Goal: Task Accomplishment & Management: Use online tool/utility

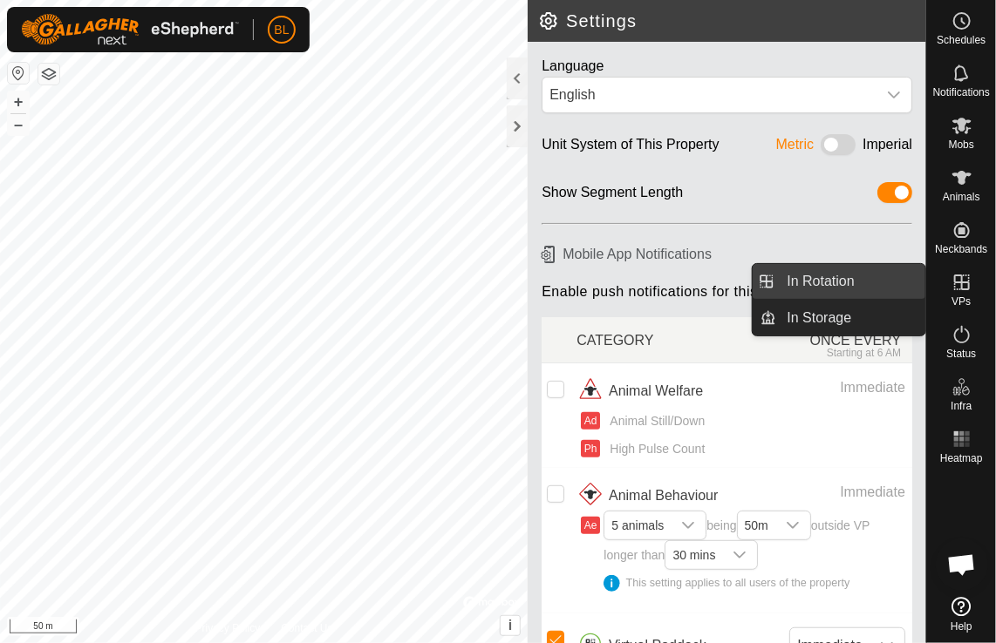
click at [809, 276] on link "In Rotation" at bounding box center [851, 281] width 149 height 35
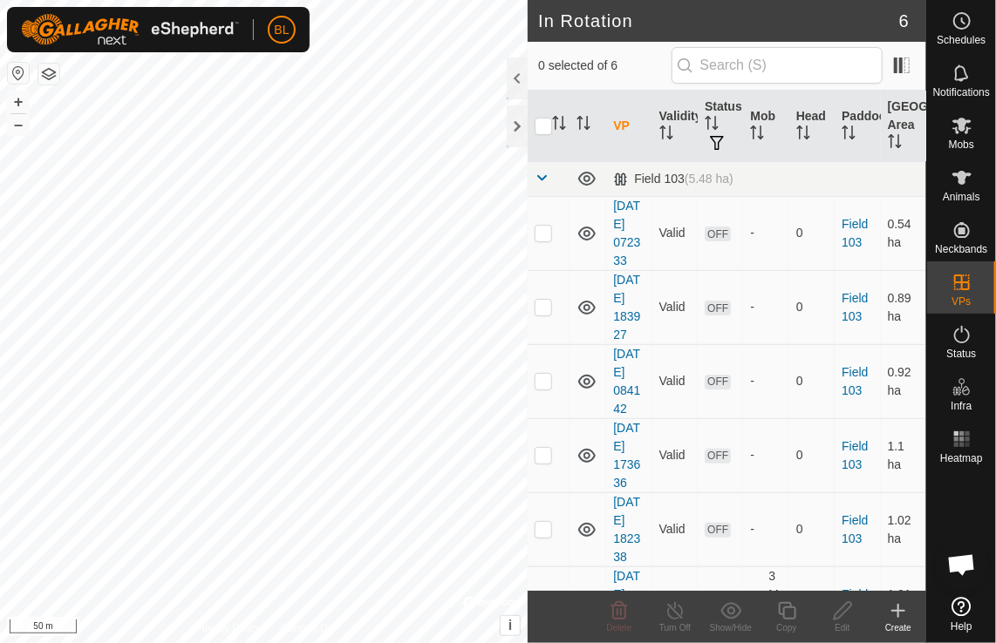
click at [893, 612] on icon at bounding box center [898, 611] width 21 height 21
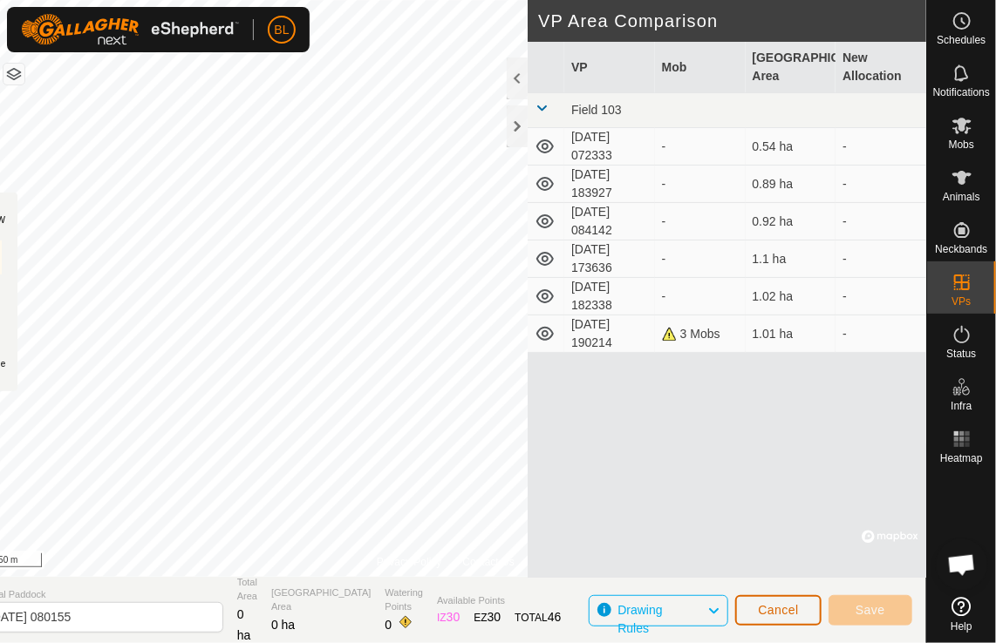
click at [774, 614] on span "Cancel" at bounding box center [778, 610] width 41 height 14
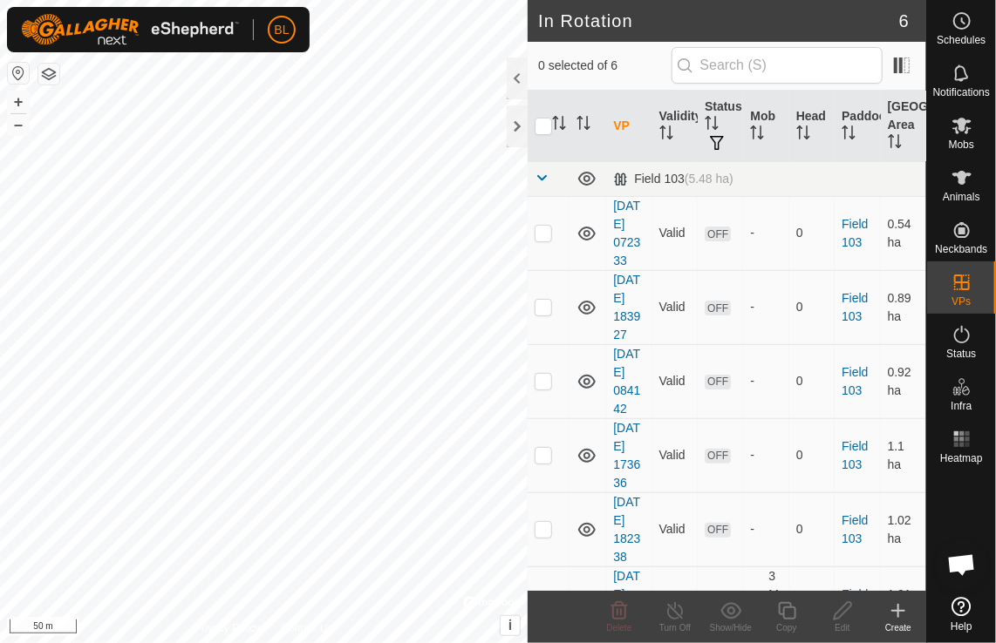
click at [897, 611] on icon at bounding box center [898, 611] width 12 height 0
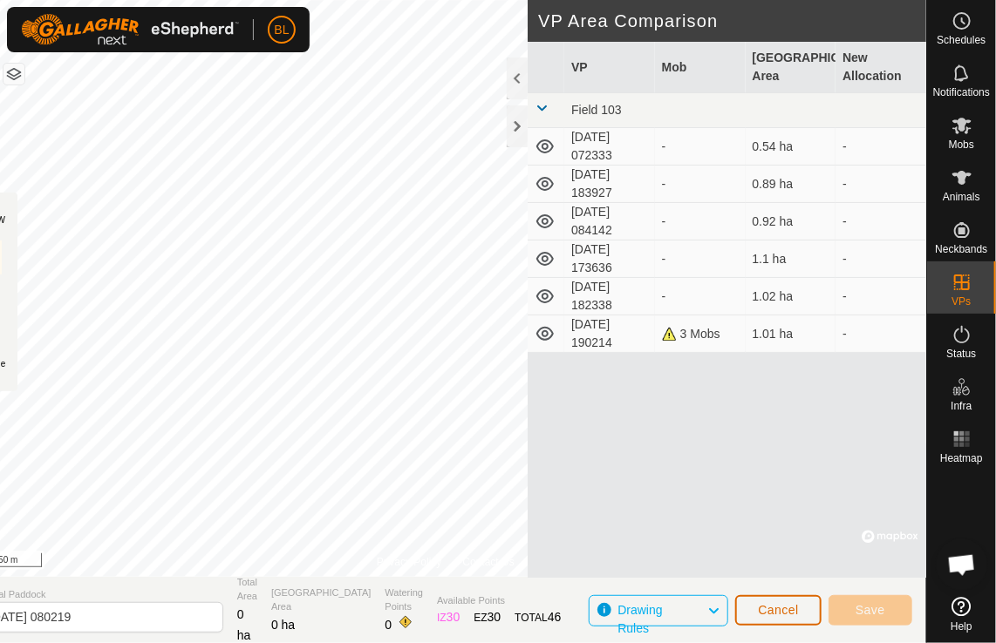
click at [805, 613] on button "Cancel" at bounding box center [778, 611] width 86 height 31
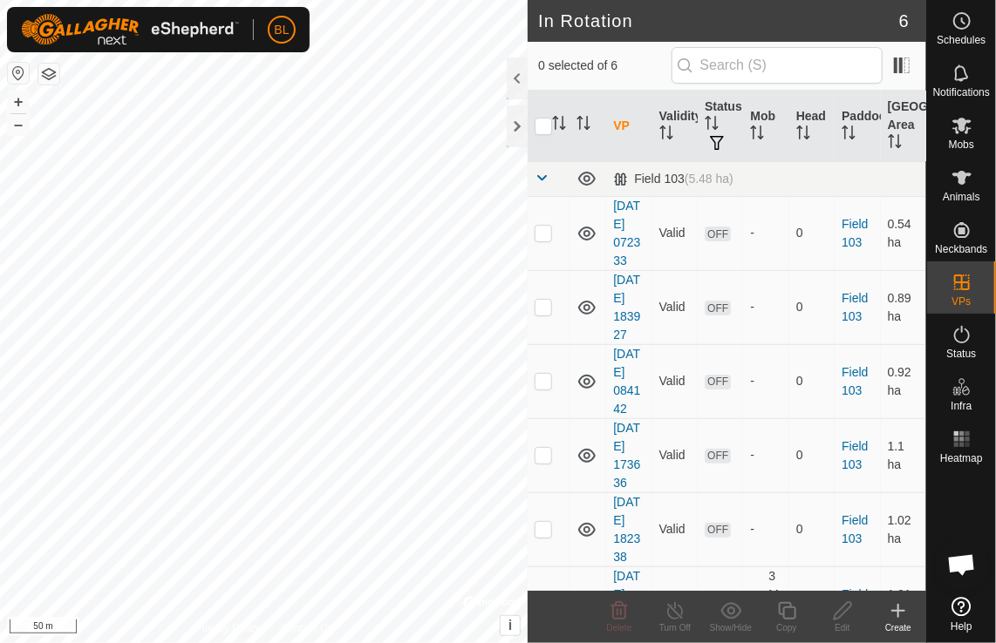
click at [903, 611] on icon at bounding box center [898, 611] width 12 height 0
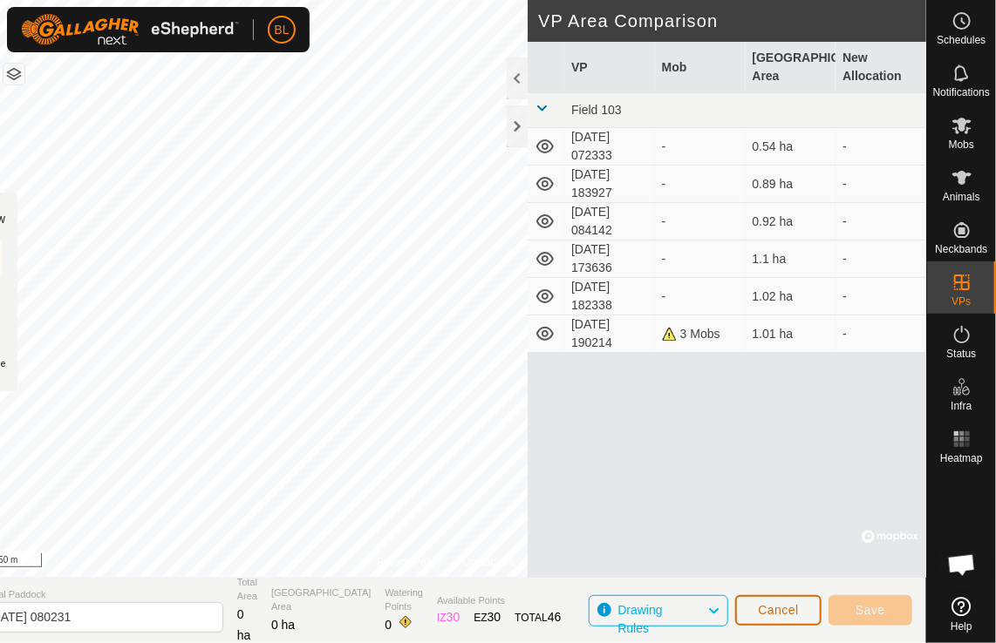
click at [774, 617] on span "Cancel" at bounding box center [778, 610] width 41 height 14
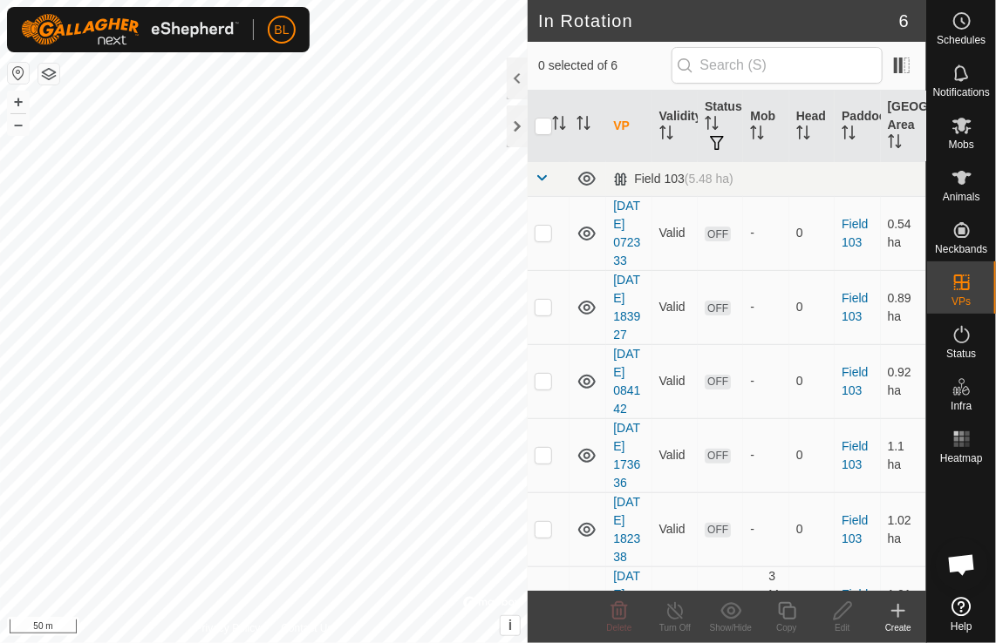
click at [901, 605] on icon at bounding box center [898, 611] width 21 height 21
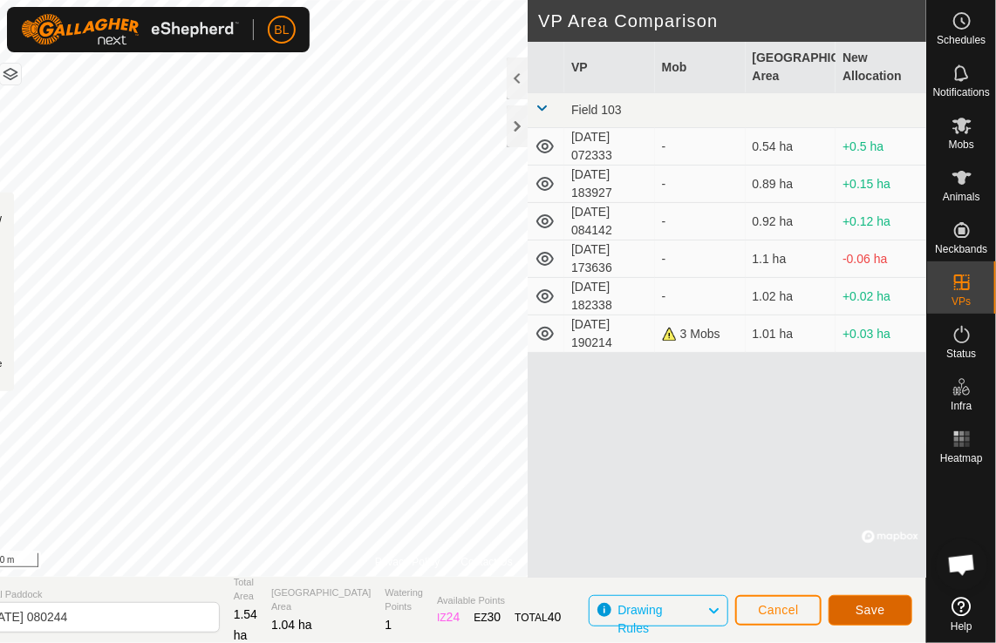
click at [862, 603] on span "Save" at bounding box center [870, 610] width 30 height 14
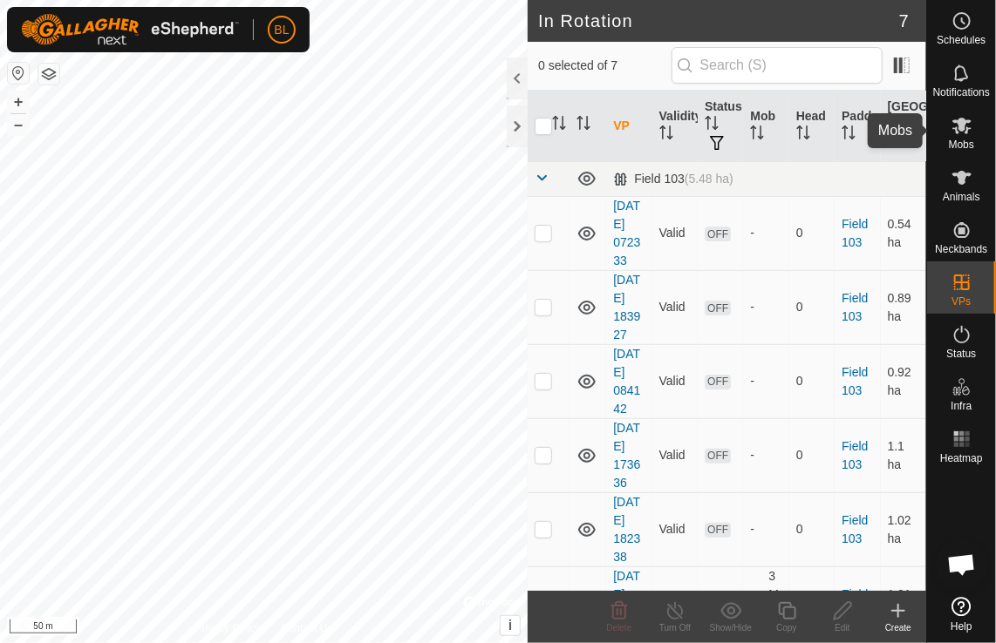
click at [962, 131] on icon at bounding box center [961, 126] width 19 height 17
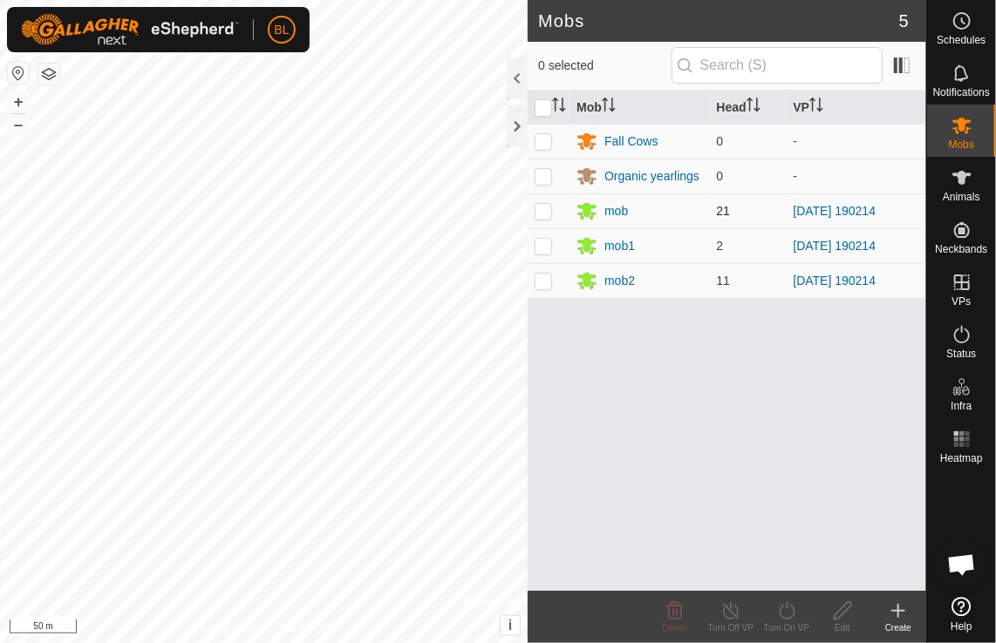
click at [546, 211] on p-checkbox at bounding box center [542, 211] width 17 height 14
checkbox input "true"
click at [541, 245] on p-checkbox at bounding box center [542, 246] width 17 height 14
checkbox input "true"
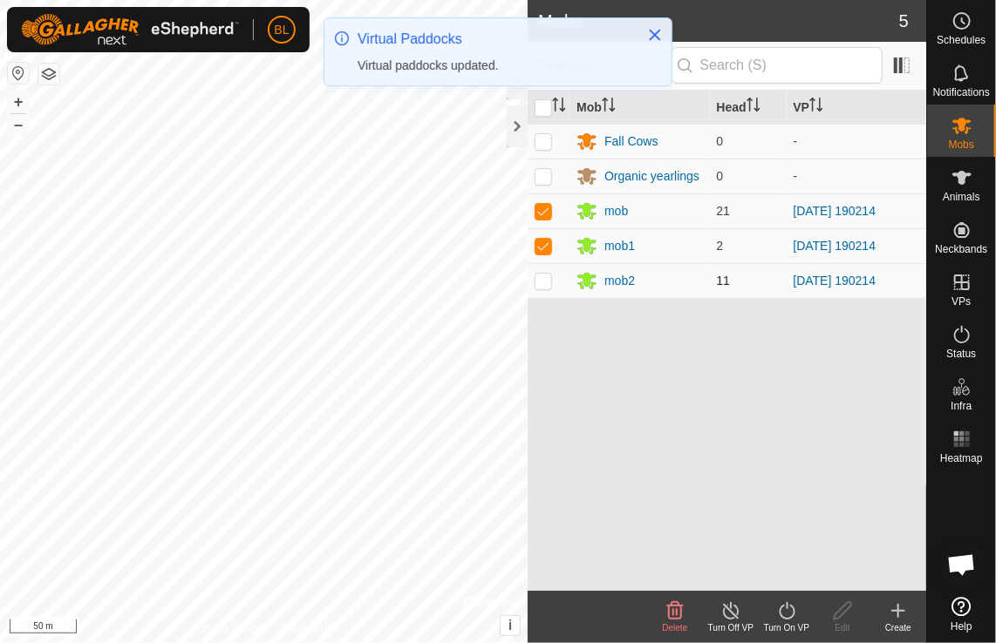
click at [537, 277] on p-checkbox at bounding box center [542, 281] width 17 height 14
checkbox input "true"
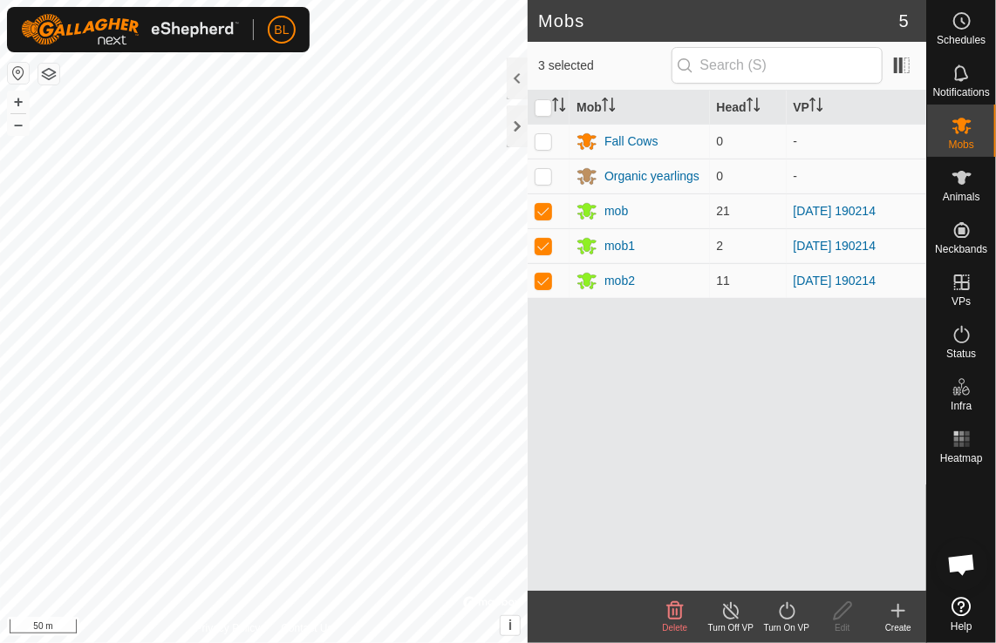
click at [784, 613] on icon at bounding box center [787, 611] width 22 height 21
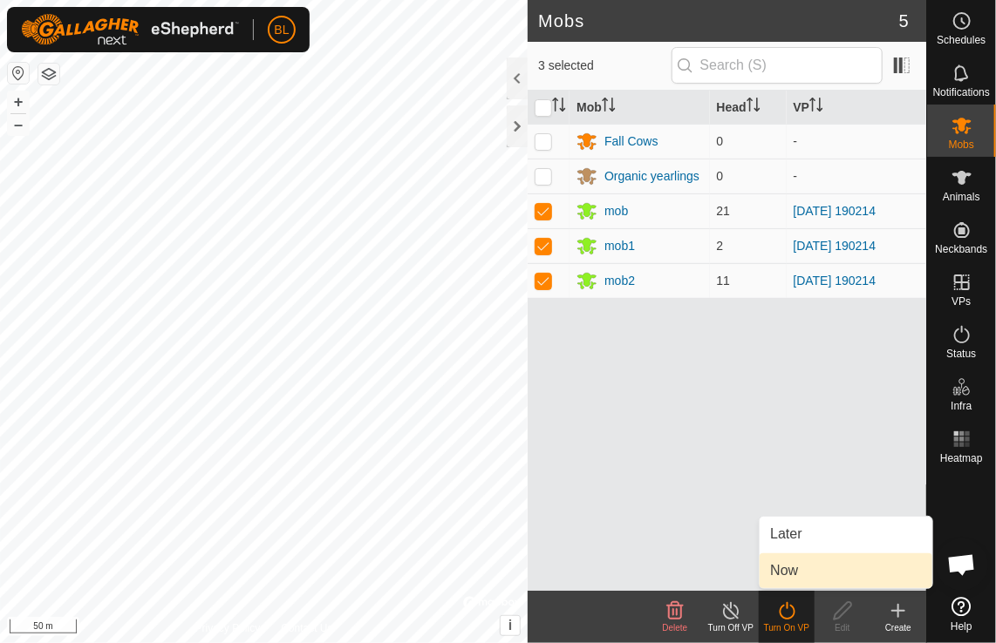
click at [795, 570] on link "Now" at bounding box center [845, 571] width 173 height 35
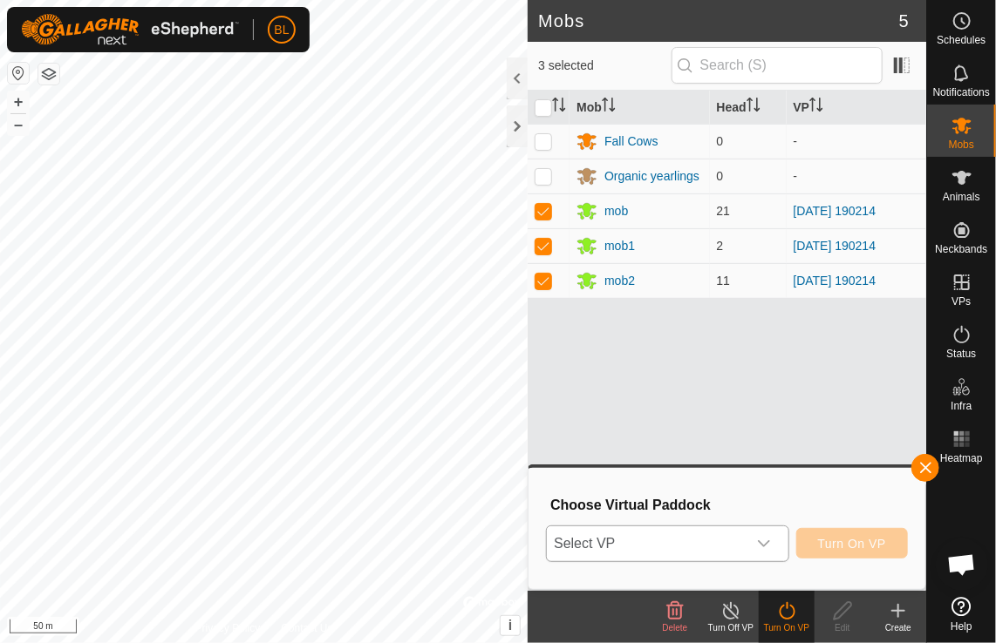
click at [770, 542] on icon "dropdown trigger" at bounding box center [764, 544] width 12 height 7
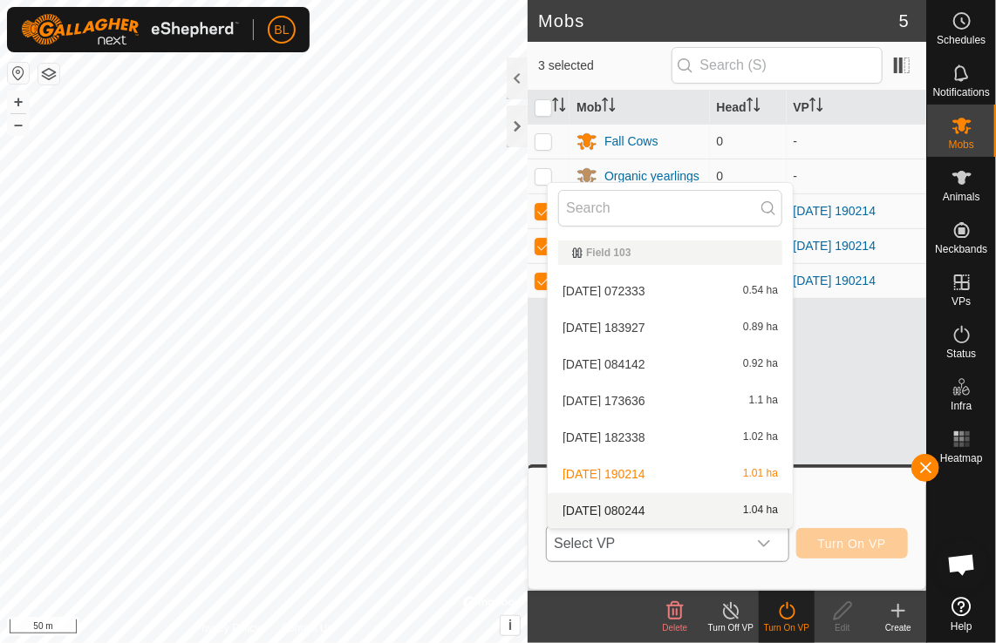
click at [661, 511] on li "2025-09-09 080244 1.04 ha" at bounding box center [670, 511] width 245 height 35
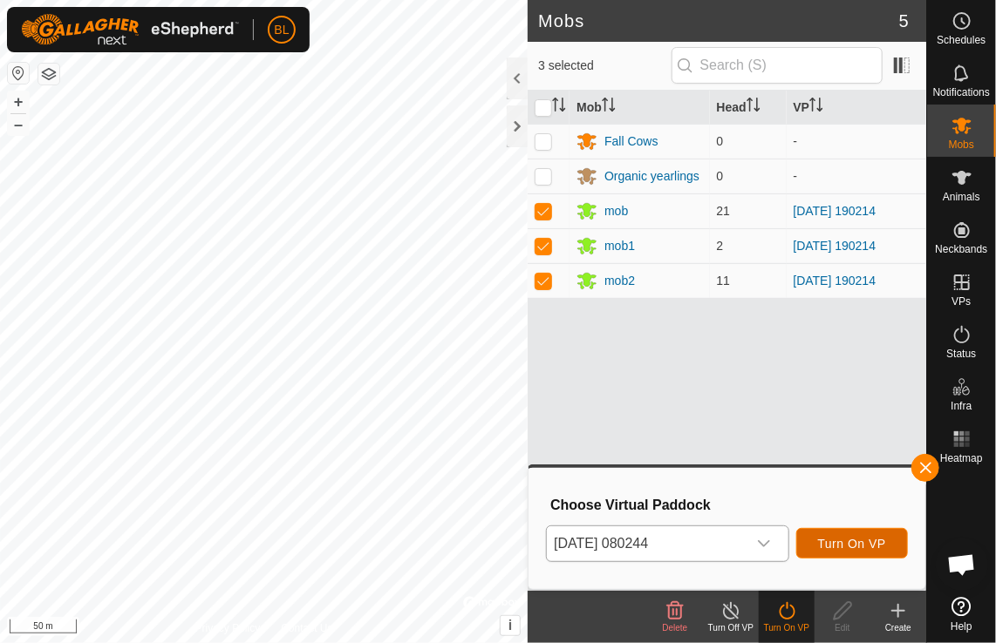
click at [836, 549] on span "Turn On VP" at bounding box center [852, 544] width 68 height 14
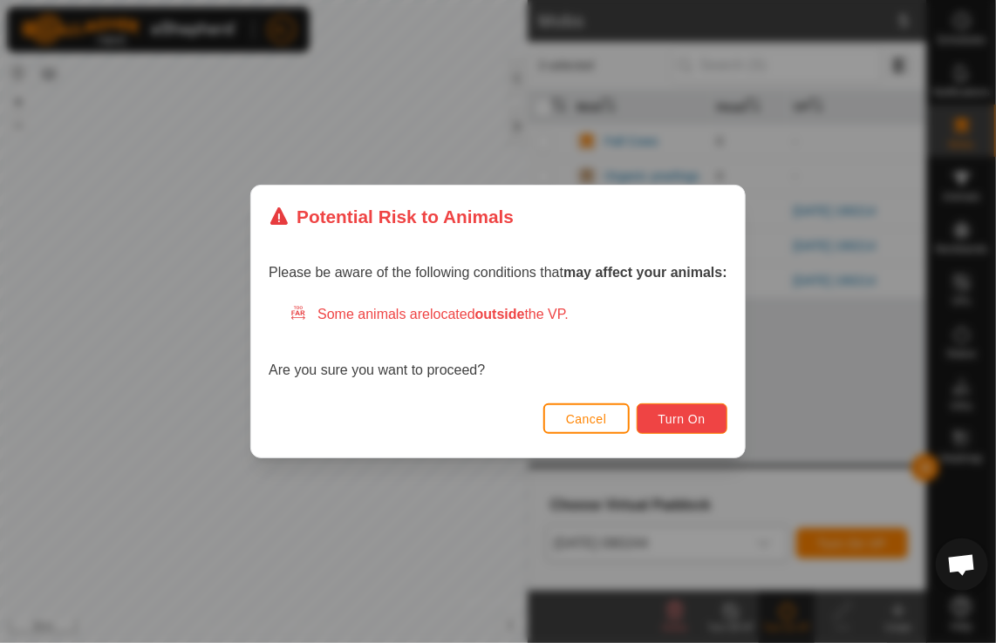
click at [691, 425] on span "Turn On" at bounding box center [681, 419] width 47 height 14
